Goal: Transaction & Acquisition: Purchase product/service

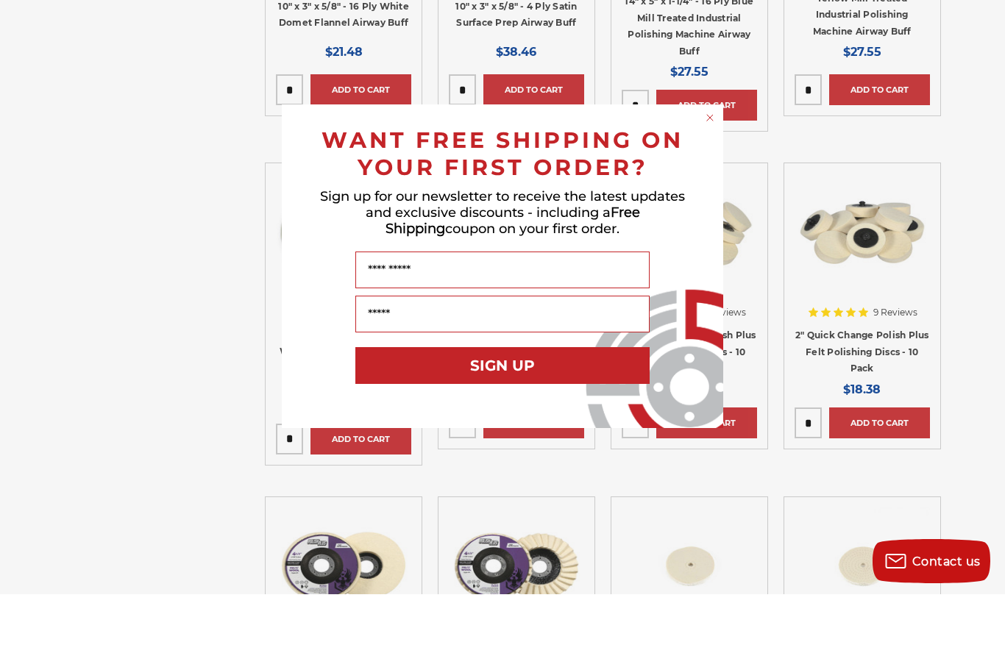
scroll to position [1397, 0]
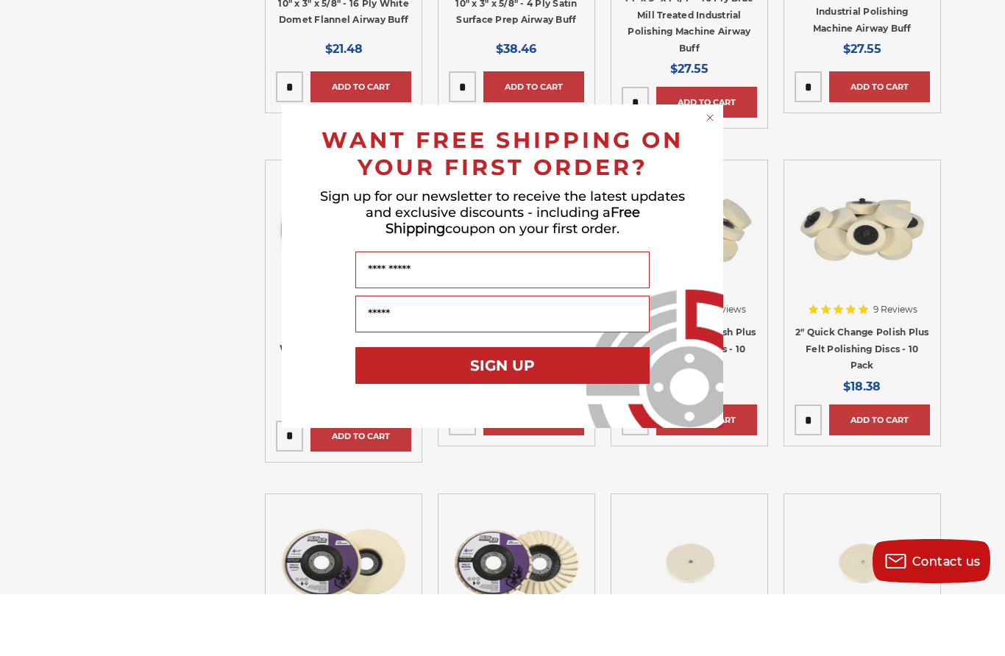
click at [715, 173] on circle "Close dialog" at bounding box center [710, 180] width 14 height 14
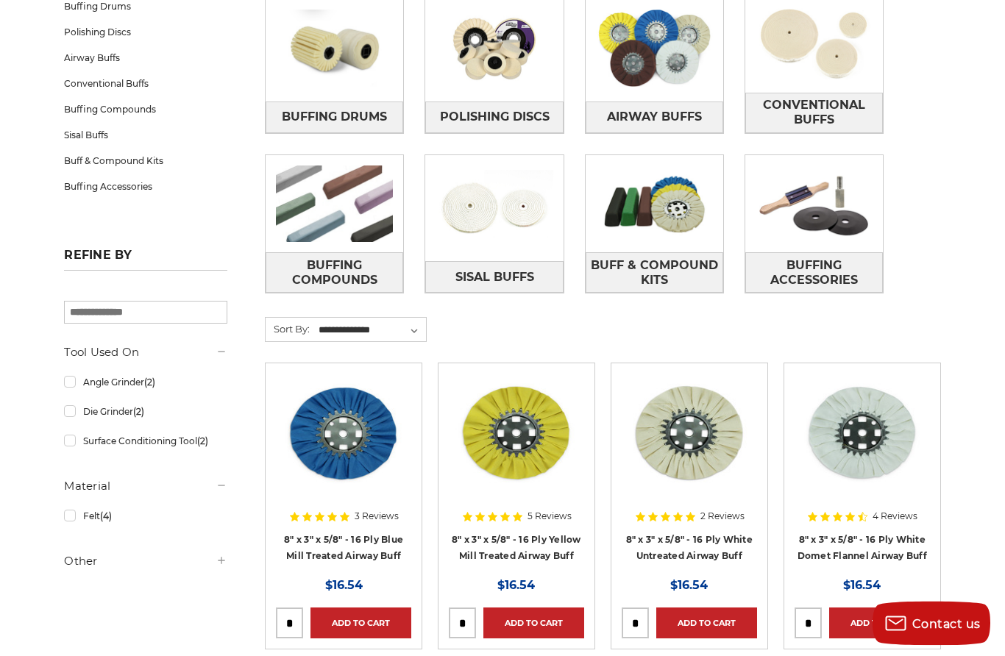
scroll to position [0, 0]
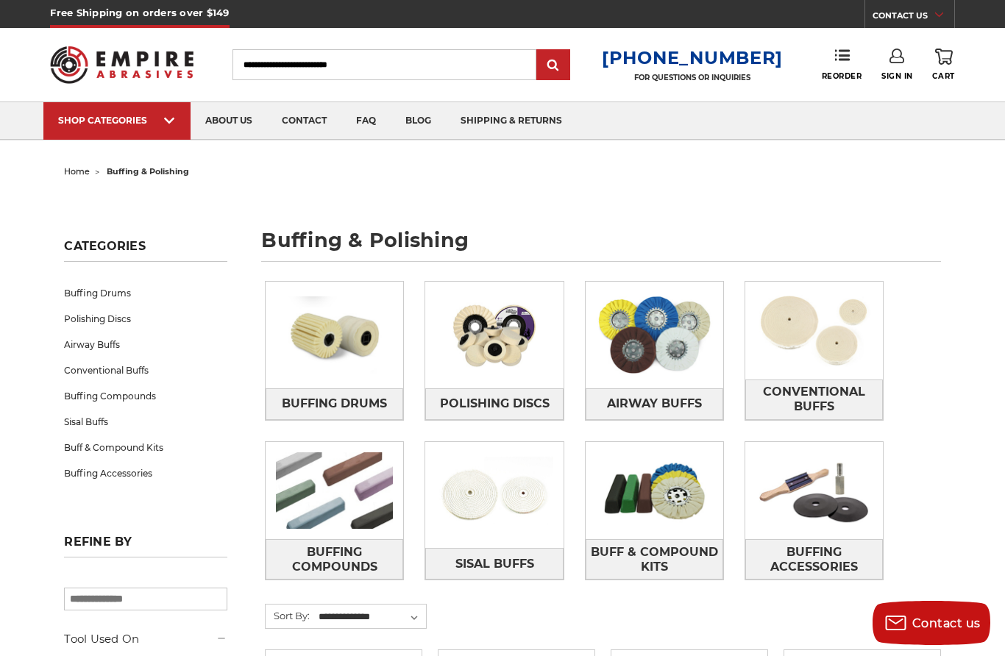
click at [663, 335] on img at bounding box center [654, 335] width 138 height 98
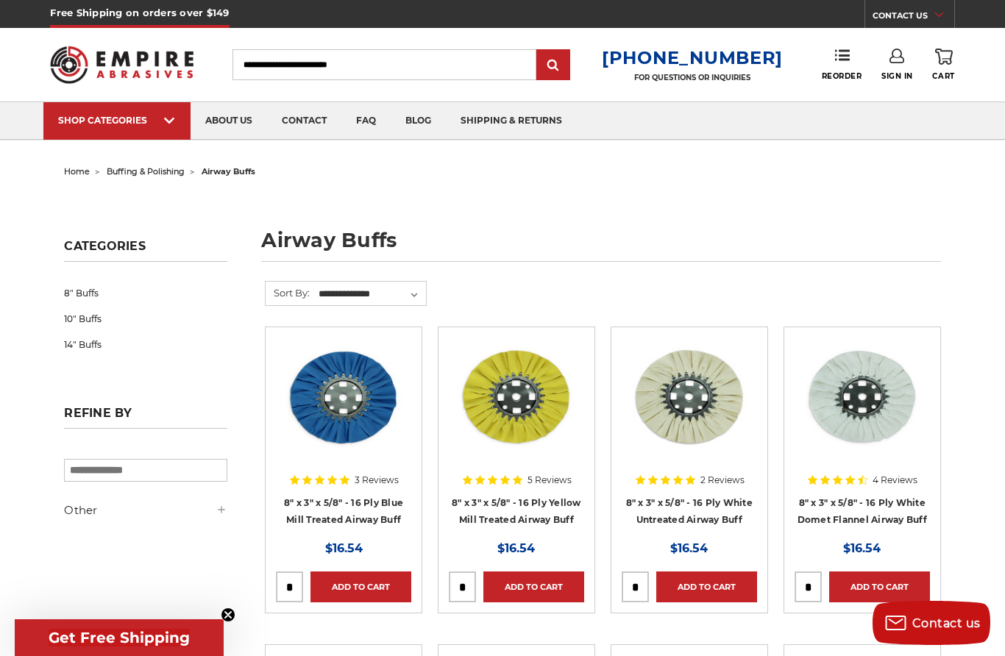
click at [326, 423] on img at bounding box center [343, 397] width 135 height 118
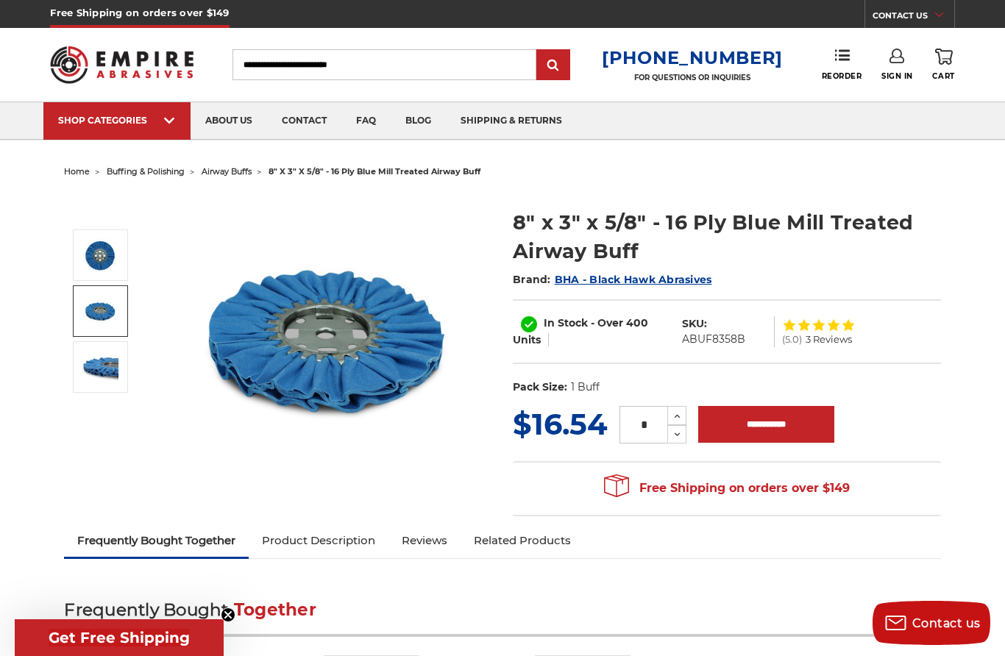
click at [104, 320] on img at bounding box center [100, 311] width 37 height 37
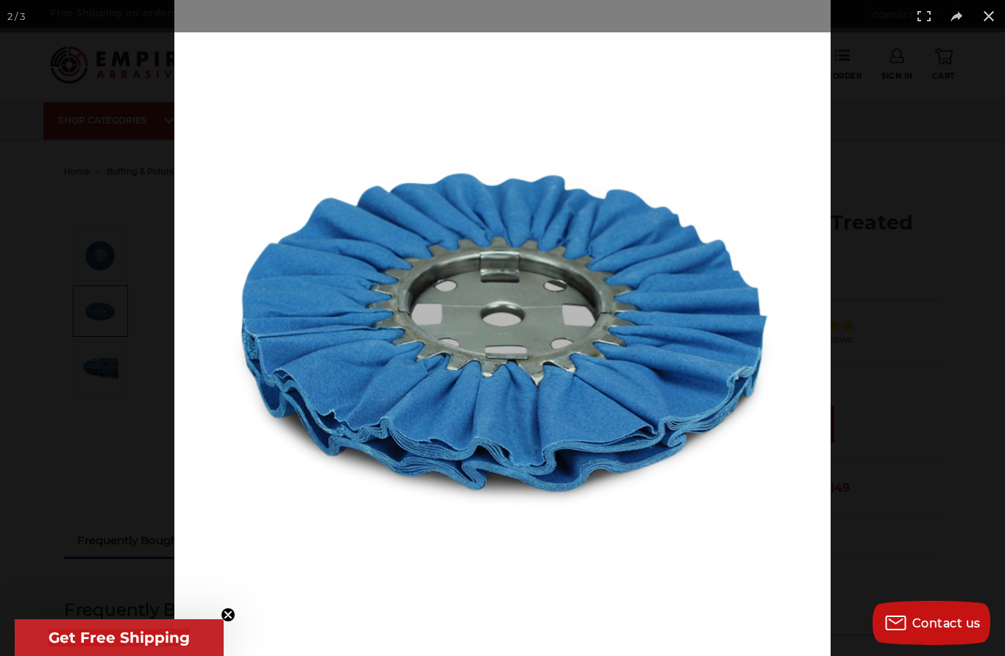
click at [870, 300] on div at bounding box center [676, 328] width 1005 height 656
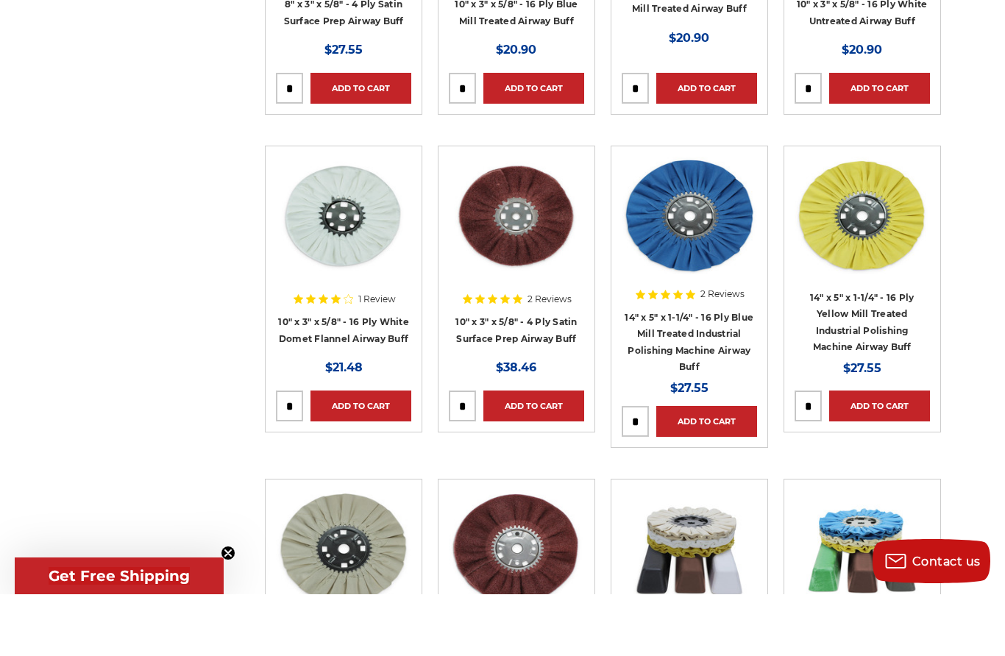
scroll to position [764, 0]
